Goal: Participate in discussion: Engage in conversation with other users on a specific topic

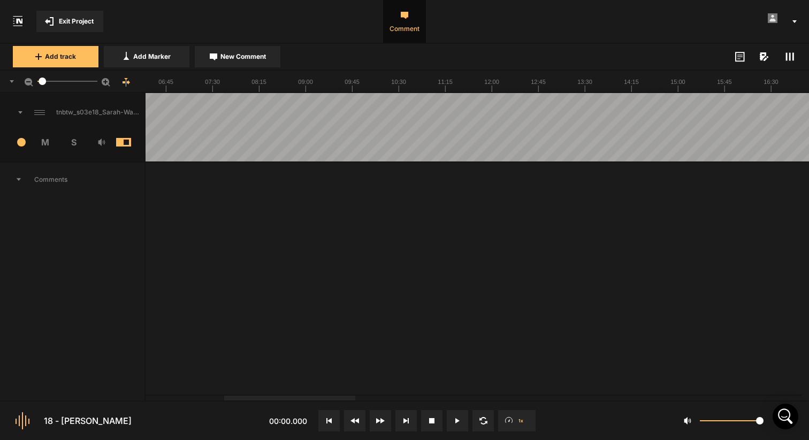
click at [408, 18] on icon at bounding box center [404, 15] width 7 height 7
drag, startPoint x: 345, startPoint y: 89, endPoint x: 389, endPoint y: 89, distance: 43.9
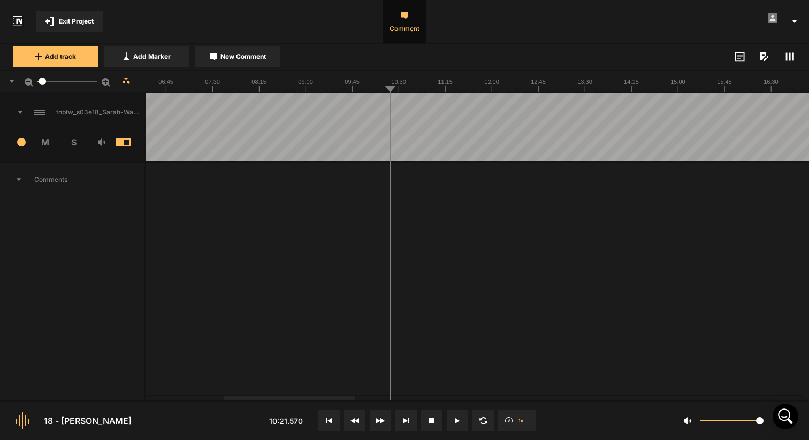
drag, startPoint x: 352, startPoint y: 86, endPoint x: 429, endPoint y: 87, distance: 77.0
click at [486, 286] on button "Cancel" at bounding box center [484, 288] width 34 height 13
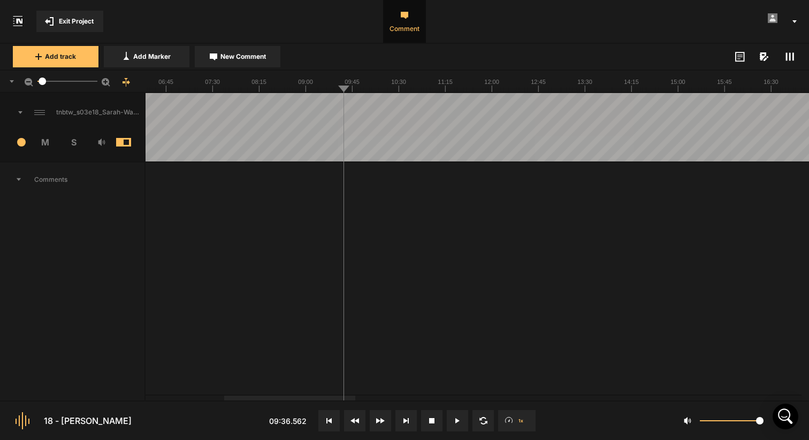
click at [398, 26] on span "Comment" at bounding box center [404, 21] width 43 height 43
click at [403, 11] on span "Comment" at bounding box center [404, 21] width 43 height 43
click at [133, 54] on button "Add Marker" at bounding box center [147, 56] width 86 height 21
drag, startPoint x: 345, startPoint y: 90, endPoint x: 432, endPoint y: 101, distance: 87.3
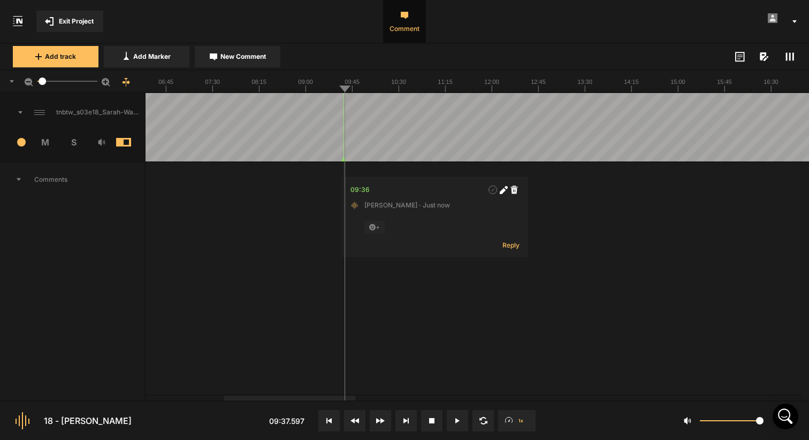
click at [432, 101] on nt-sequencer "5" at bounding box center [404, 236] width 809 height 330
drag, startPoint x: 347, startPoint y: 91, endPoint x: 486, endPoint y: 127, distance: 143.6
click at [486, 127] on nt-sequencer "5" at bounding box center [404, 236] width 809 height 330
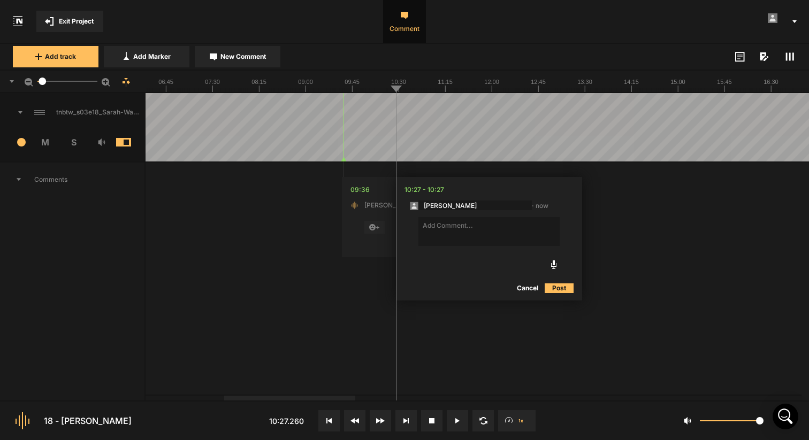
click at [527, 287] on button "Cancel" at bounding box center [527, 288] width 34 height 13
click at [515, 192] on icon at bounding box center [514, 190] width 7 height 8
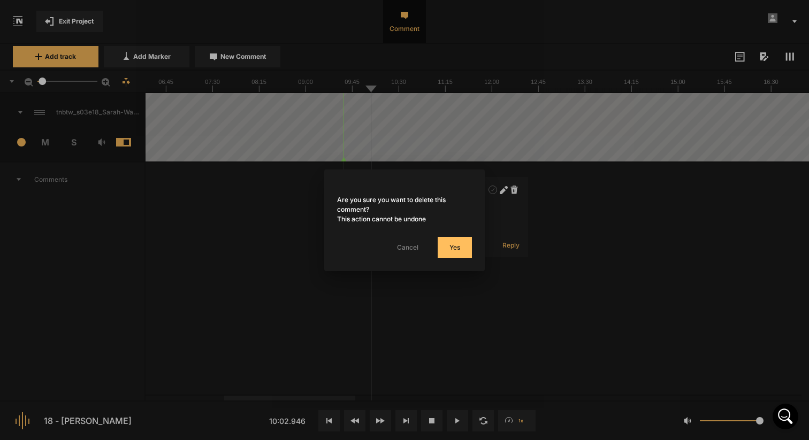
click at [451, 243] on button "Yes" at bounding box center [455, 247] width 34 height 21
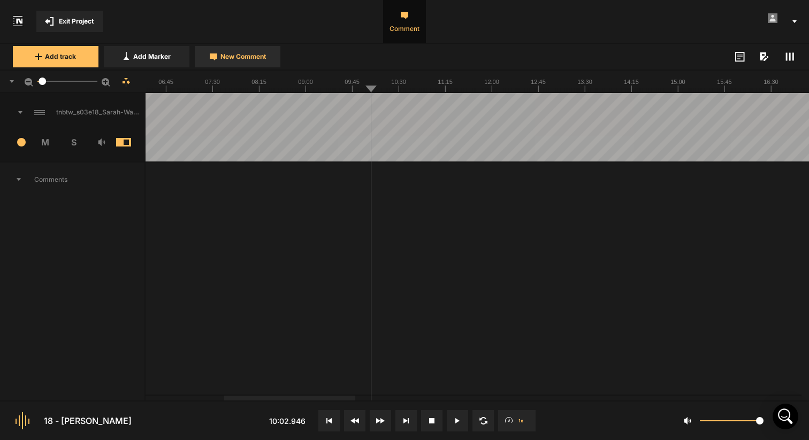
click at [228, 54] on span "New Comment" at bounding box center [242, 57] width 45 height 10
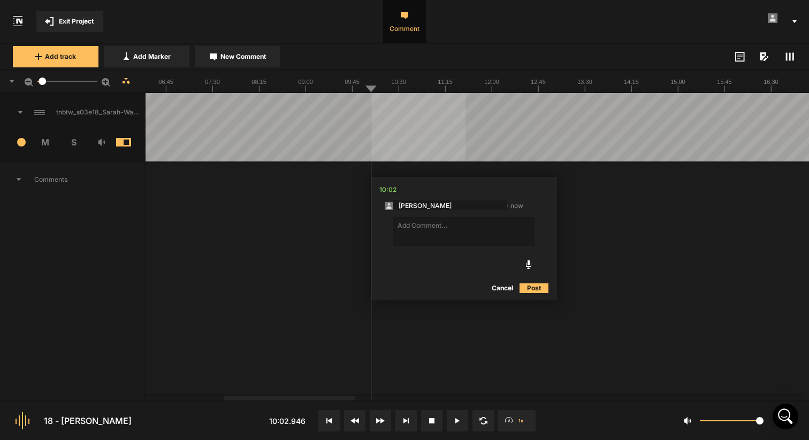
drag, startPoint x: 371, startPoint y: 130, endPoint x: 461, endPoint y: 132, distance: 89.9
drag, startPoint x: 412, startPoint y: 136, endPoint x: 296, endPoint y: 139, distance: 116.1
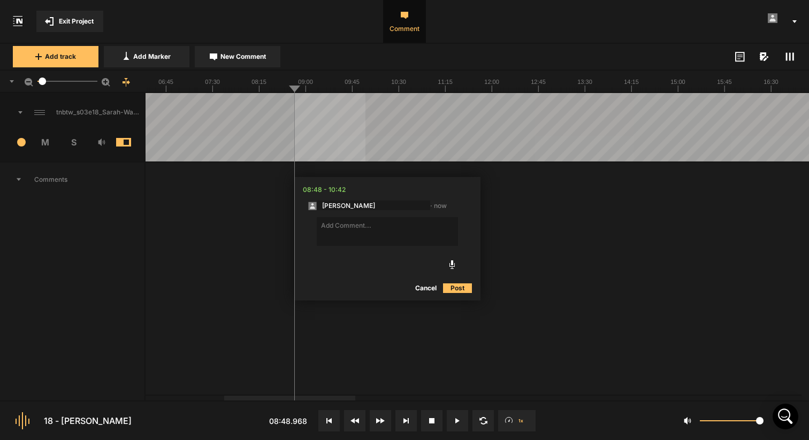
drag, startPoint x: 303, startPoint y: 138, endPoint x: 366, endPoint y: 141, distance: 63.2
drag, startPoint x: 310, startPoint y: 132, endPoint x: 350, endPoint y: 131, distance: 40.1
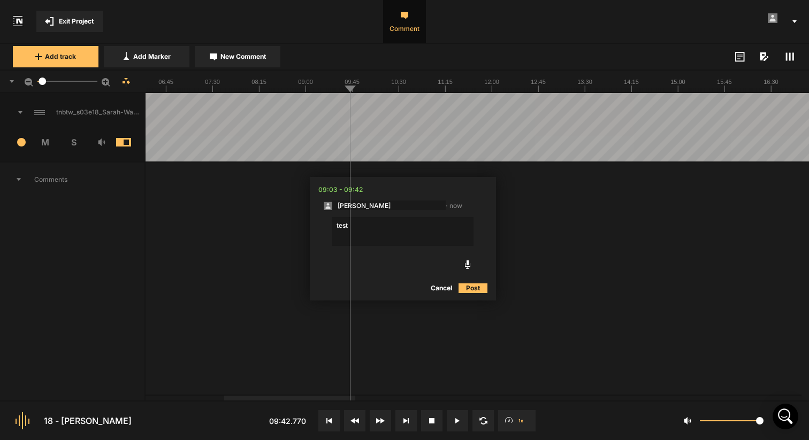
type textarea "test"
click at [466, 288] on button "Post" at bounding box center [472, 288] width 29 height 13
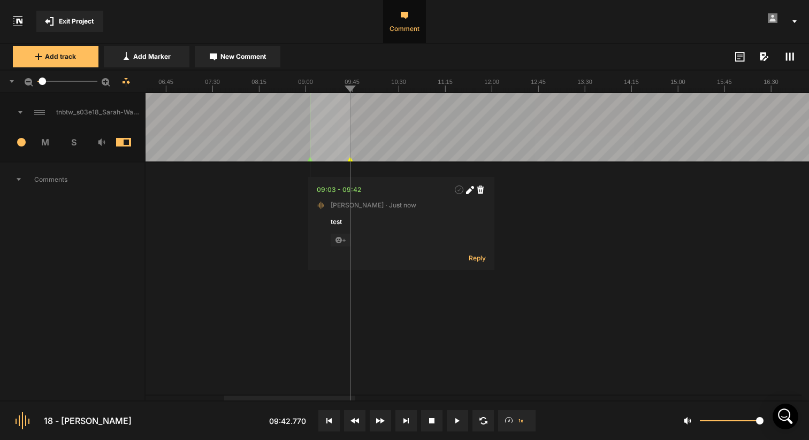
click at [354, 193] on div "09:03 - 09:42" at bounding box center [339, 190] width 44 height 11
click at [470, 189] on icon at bounding box center [469, 191] width 6 height 6
click at [351, 193] on input "543.9707848991935" at bounding box center [343, 190] width 53 height 11
click at [441, 287] on button "Cancel" at bounding box center [440, 289] width 34 height 13
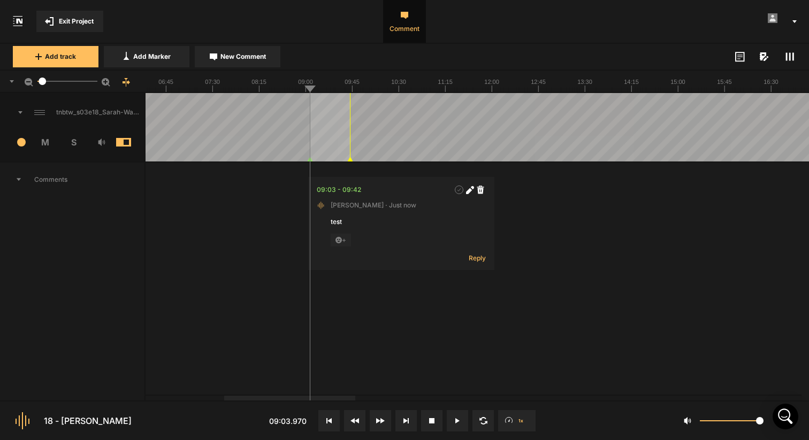
click at [481, 189] on icon at bounding box center [480, 190] width 7 height 8
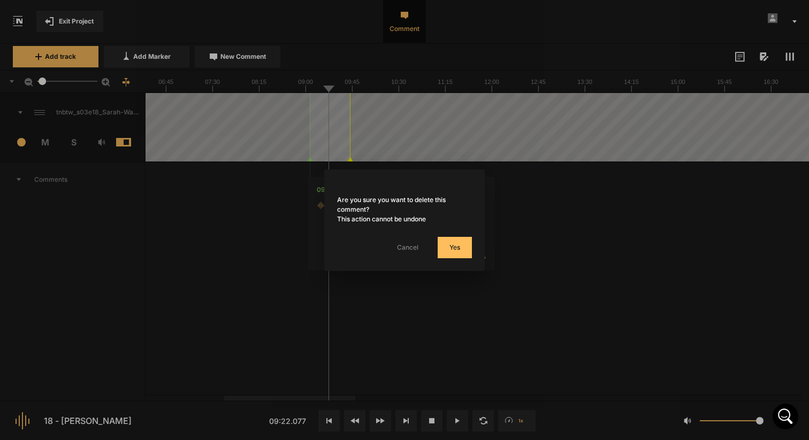
click at [457, 249] on button "Yes" at bounding box center [455, 247] width 34 height 21
